Goal: Information Seeking & Learning: Check status

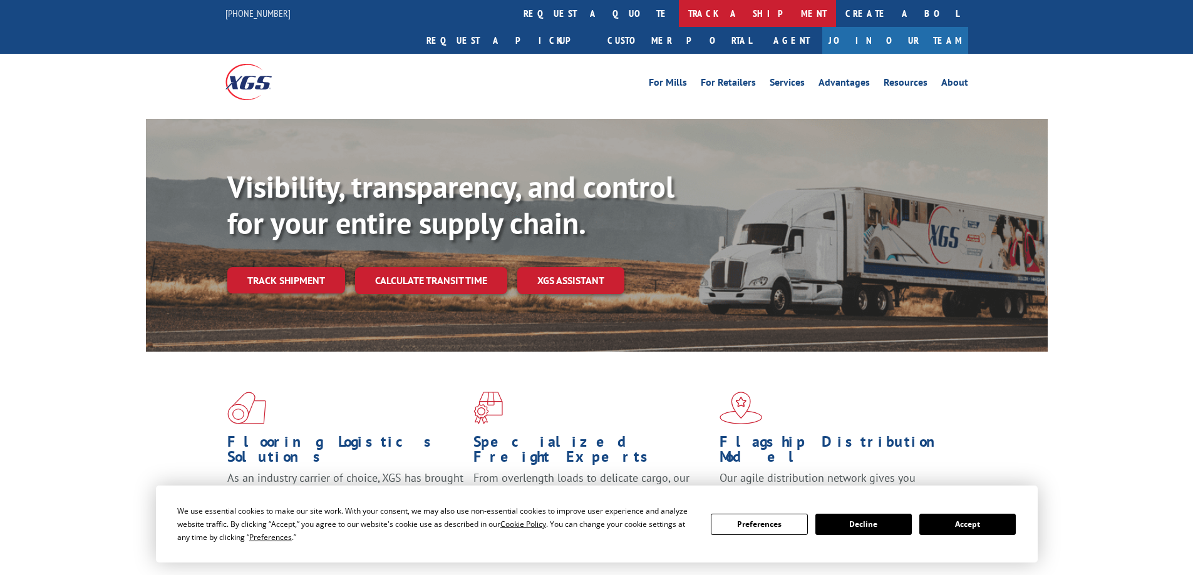
click at [679, 7] on link "track a shipment" at bounding box center [757, 13] width 157 height 27
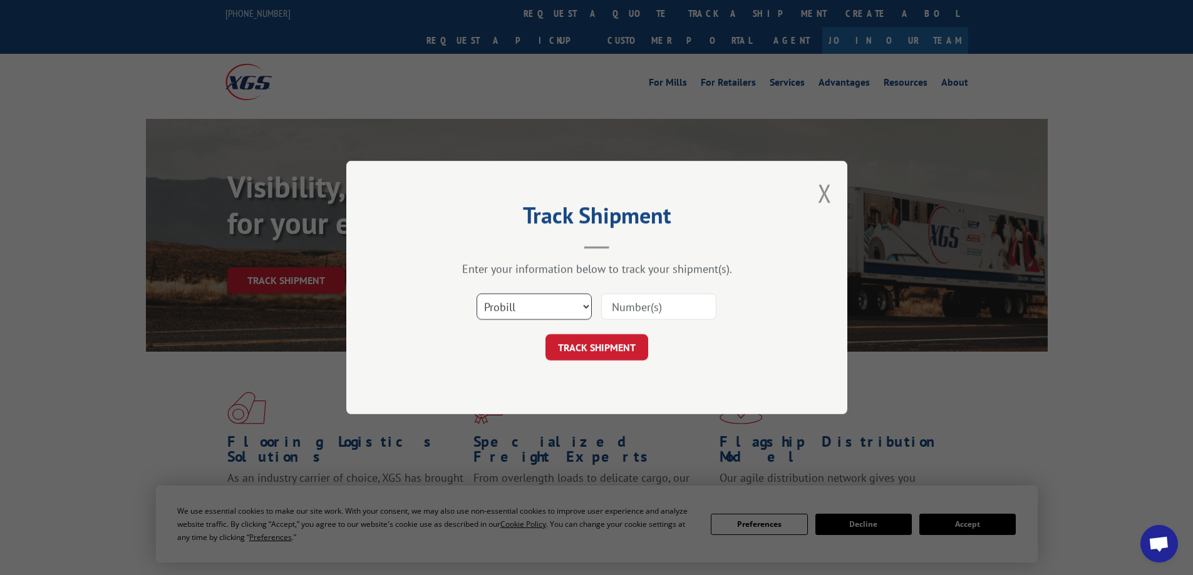
click at [557, 302] on select "Select category... Probill BOL PO" at bounding box center [533, 307] width 115 height 26
select select "bol"
click at [476, 294] on select "Select category... Probill BOL PO" at bounding box center [533, 307] width 115 height 26
click at [644, 312] on input at bounding box center [658, 307] width 115 height 26
paste input "3355177"
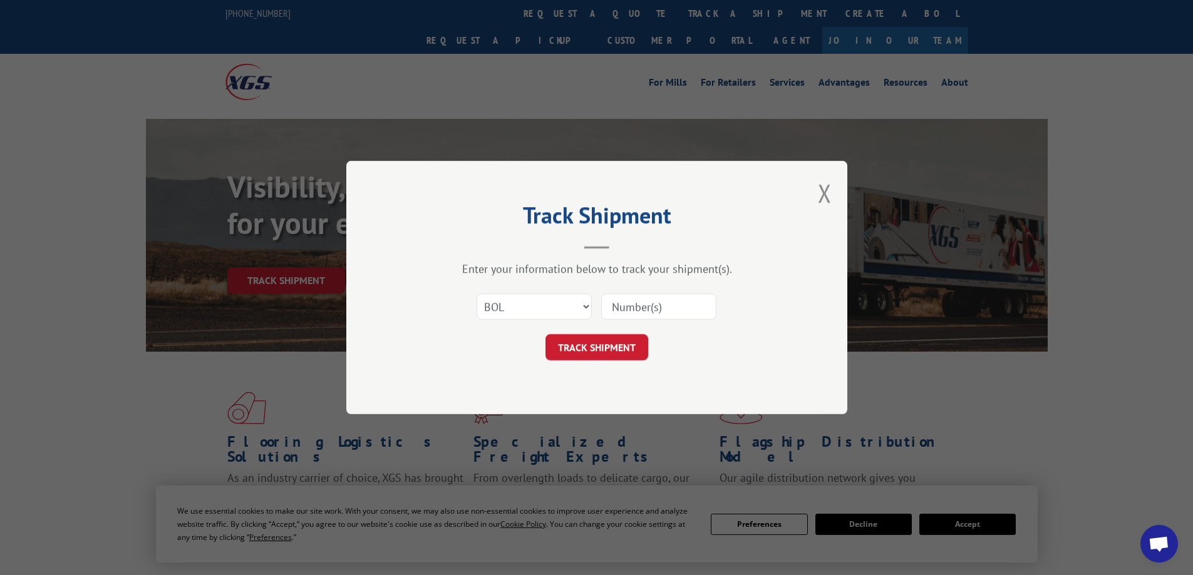
type input "3355177"
drag, startPoint x: 610, startPoint y: 341, endPoint x: 627, endPoint y: 329, distance: 20.5
click at [610, 342] on button "TRACK SHIPMENT" at bounding box center [596, 347] width 103 height 26
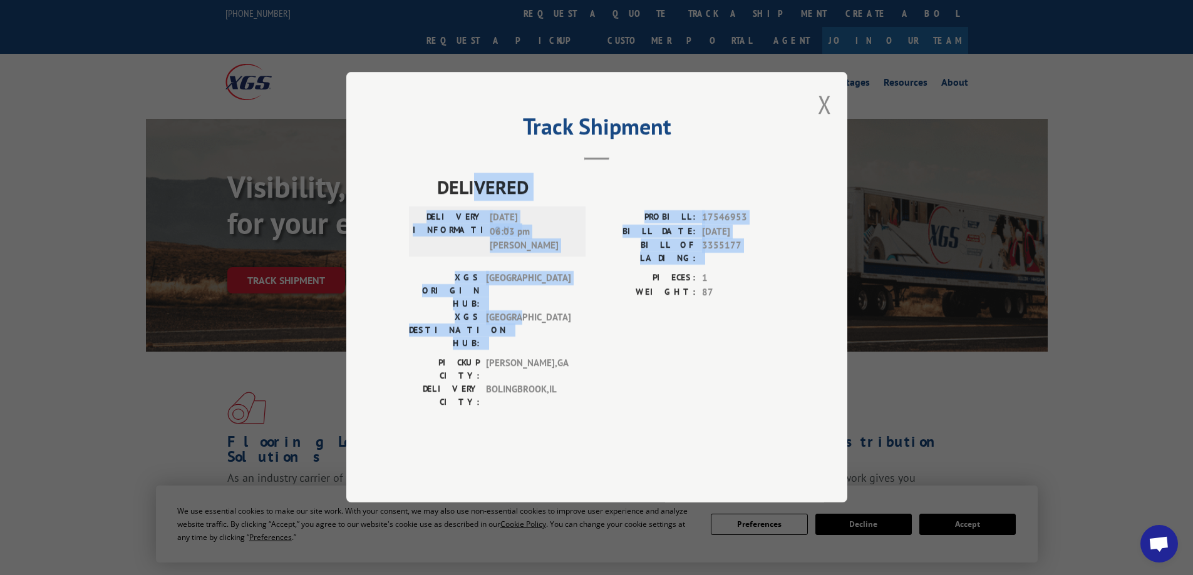
drag, startPoint x: 475, startPoint y: 227, endPoint x: 549, endPoint y: 369, distance: 160.5
click at [549, 369] on div "DELIVERED DELIVERY INFORMATION: [DATE] 06:03 pm [PERSON_NAME]: 17546953 BILL DA…" at bounding box center [597, 294] width 376 height 242
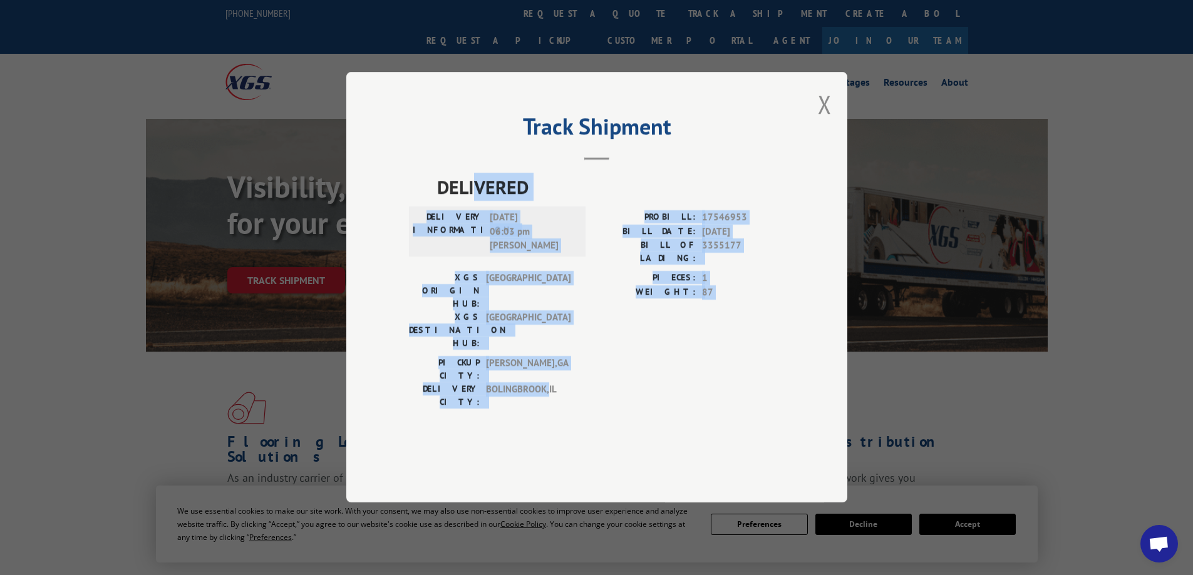
click at [549, 383] on span "BOLINGBROOK , [GEOGRAPHIC_DATA]" at bounding box center [528, 396] width 85 height 26
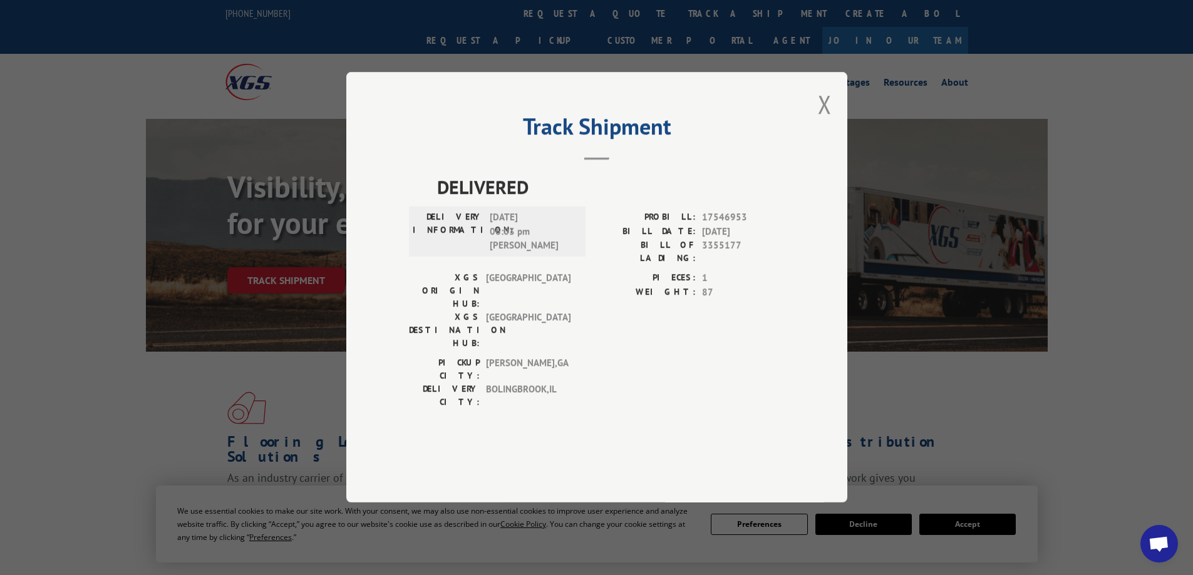
drag, startPoint x: 615, startPoint y: 369, endPoint x: 441, endPoint y: 302, distance: 186.7
click at [605, 369] on div "PICKUP CITY: [GEOGRAPHIC_DATA] , [GEOGRAPHIC_DATA] DELIVERY CITY: [GEOGRAPHIC_D…" at bounding box center [597, 386] width 376 height 59
click at [816, 147] on div "Track Shipment DELIVERED DELIVERY INFORMATION: [DATE] 06:03 pm [PERSON_NAME]: 1…" at bounding box center [596, 287] width 501 height 431
click at [834, 138] on div "Track Shipment DELIVERED DELIVERY INFORMATION: [DATE] 06:03 pm [PERSON_NAME]: 1…" at bounding box center [596, 287] width 501 height 431
click at [825, 121] on button "Close modal" at bounding box center [825, 104] width 14 height 33
